Goal: Find specific page/section: Find specific page/section

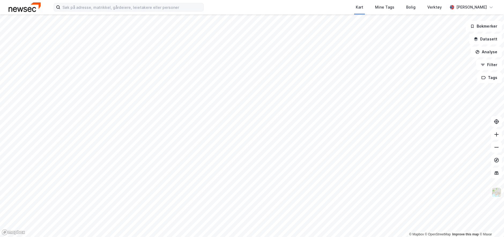
click at [174, 12] on div "Kart Mine Tags Bolig Verktøy [PERSON_NAME]" at bounding box center [252, 7] width 504 height 14
click at [174, 10] on input at bounding box center [131, 7] width 143 height 8
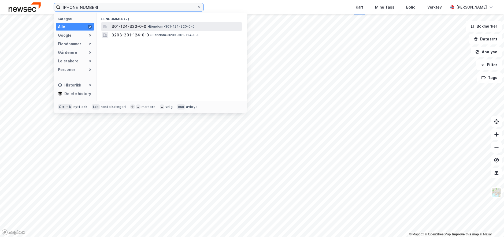
type input "[PHONE_NUMBER]"
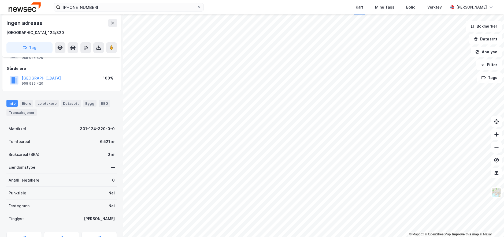
scroll to position [27, 0]
